Goal: Information Seeking & Learning: Learn about a topic

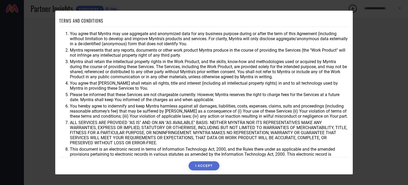
scroll to position [15, 0]
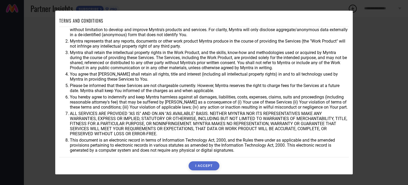
click at [207, 163] on button "I ACCEPT" at bounding box center [204, 165] width 31 height 9
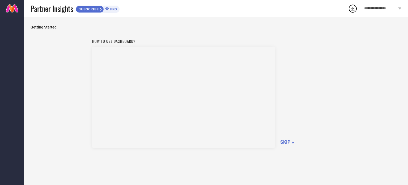
click at [288, 142] on span "SKIP »" at bounding box center [287, 142] width 14 height 6
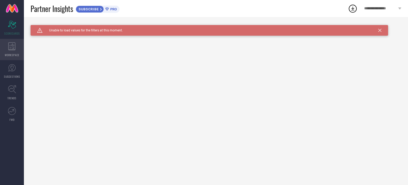
click at [18, 47] on div "WORKSPACE" at bounding box center [12, 49] width 24 height 21
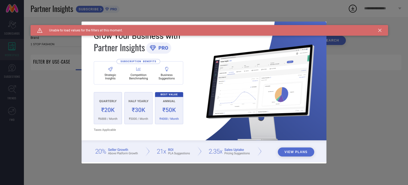
type input "1 STOP FASHION"
type input "All"
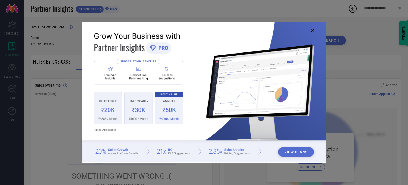
click at [381, 30] on div "View Plans" at bounding box center [204, 92] width 408 height 185
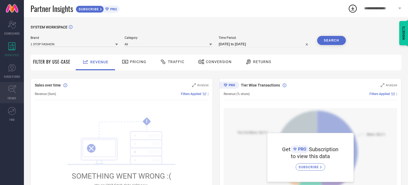
click at [11, 92] on icon at bounding box center [12, 89] width 8 height 8
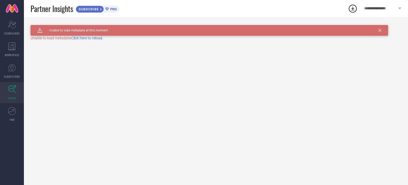
click at [89, 38] on span "Click here to reload." at bounding box center [87, 38] width 32 height 4
click at [10, 112] on icon at bounding box center [12, 111] width 8 height 8
